Goal: Task Accomplishment & Management: Complete application form

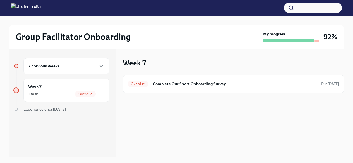
click at [268, 107] on div "Week 7 Overdue Complete Our Short Onboarding Survey Due [DATE]" at bounding box center [233, 103] width 221 height 108
click at [84, 66] on div "7 previous weeks" at bounding box center [66, 66] width 76 height 7
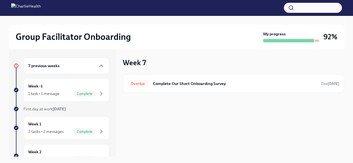
click at [302, 8] on button "button" at bounding box center [313, 8] width 58 height 10
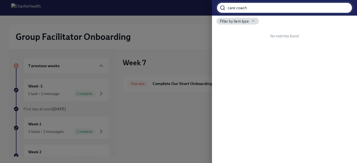
type input "care coach"
click at [178, 44] on div at bounding box center [178, 81] width 357 height 163
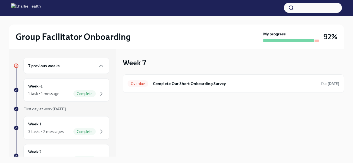
click at [77, 70] on div "7 previous weeks" at bounding box center [66, 66] width 86 height 16
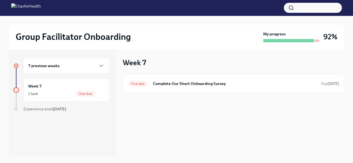
click at [82, 71] on div "7 previous weeks" at bounding box center [66, 66] width 86 height 16
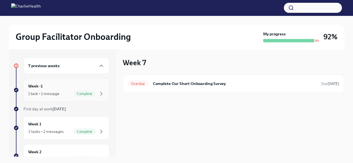
click at [75, 91] on div "Complete" at bounding box center [84, 93] width 22 height 7
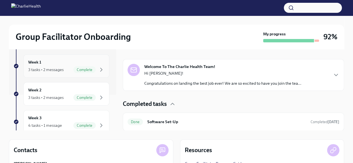
scroll to position [36, 0]
click at [49, 98] on div "3 tasks • 2 messages" at bounding box center [45, 97] width 35 height 6
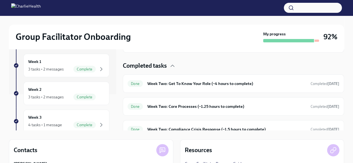
scroll to position [136, 0]
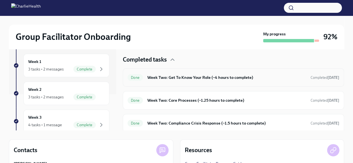
click at [186, 77] on h6 "Week Two: Get To Know Your Role (~4 hours to complete)" at bounding box center [226, 78] width 159 height 6
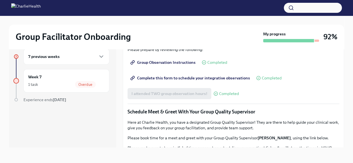
scroll to position [321, 0]
